Goal: Navigation & Orientation: Understand site structure

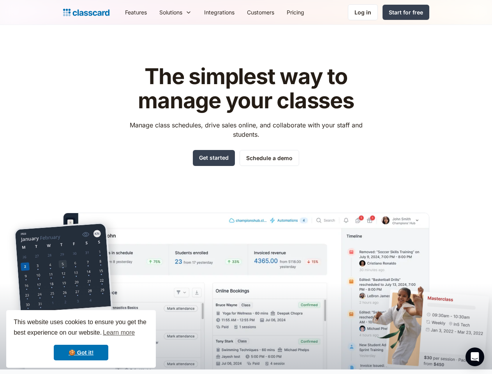
click at [246, 187] on div "The simplest way to manage your classes Manage class schedules, drive sales onl…" at bounding box center [246, 210] width 366 height 317
click at [81, 339] on div "This website uses cookies to ensure you get the best experience on our website.…" at bounding box center [81, 339] width 150 height 58
click at [274, 12] on nav "Features Resources Blog The latest industry news, updates and info. Customer st…" at bounding box center [274, 13] width 310 height 18
click at [153, 12] on div "Solutions Sports academy Swim school Dance studio Gymnastics Music school Marti…" at bounding box center [175, 13] width 45 height 18
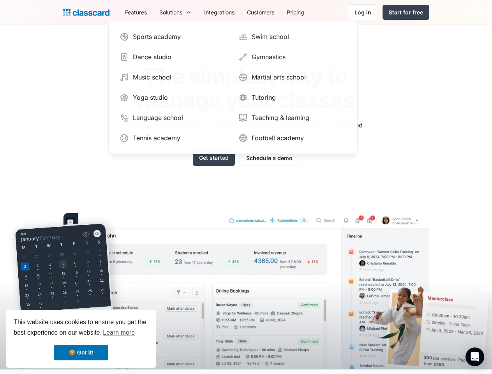
click at [475, 357] on icon "Open Intercom Messenger" at bounding box center [475, 356] width 8 height 9
